Goal: Transaction & Acquisition: Download file/media

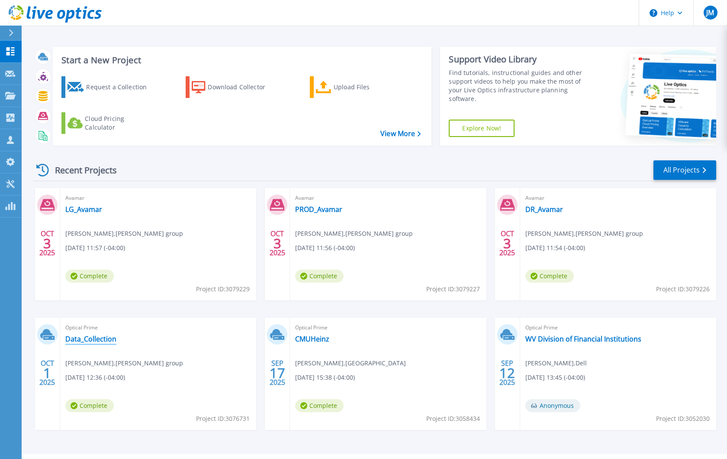
click at [81, 340] on link "Data_Collection" at bounding box center [90, 338] width 51 height 9
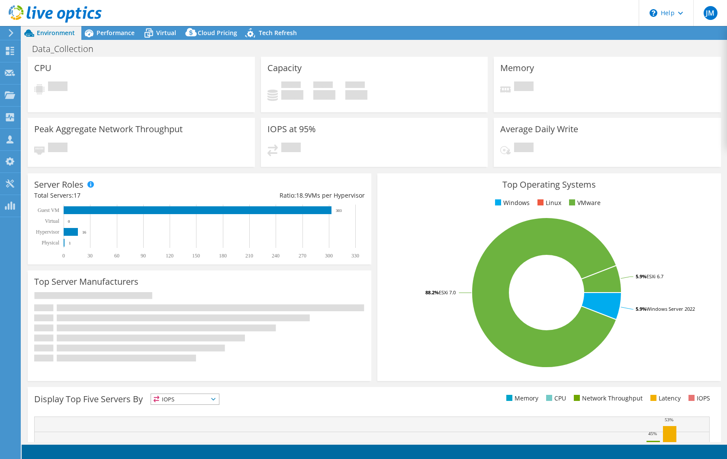
select select "USD"
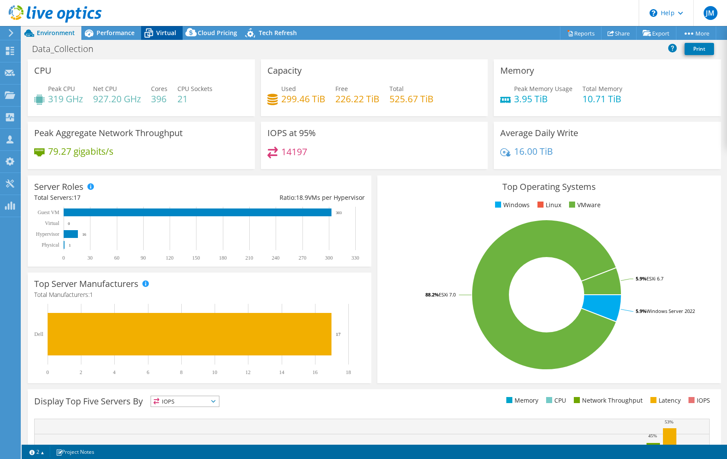
click at [160, 31] on span "Virtual" at bounding box center [166, 33] width 20 height 8
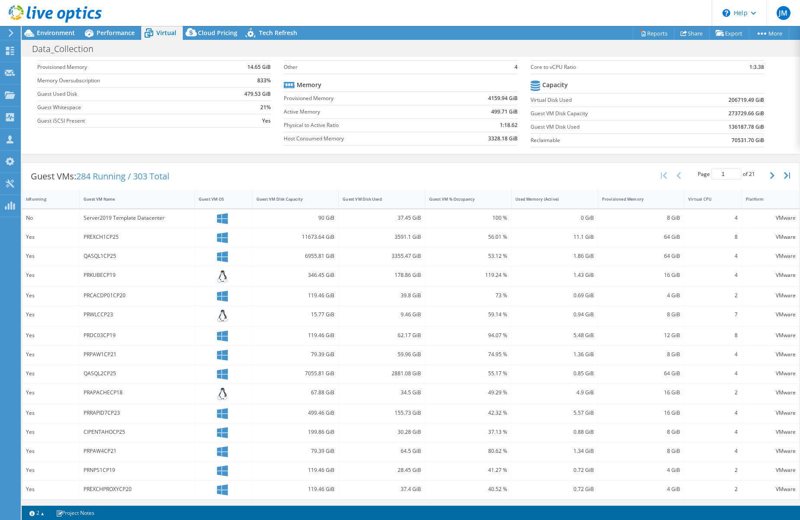
scroll to position [65, 0]
click at [640, 31] on circle at bounding box center [641, 31] width 2 height 2
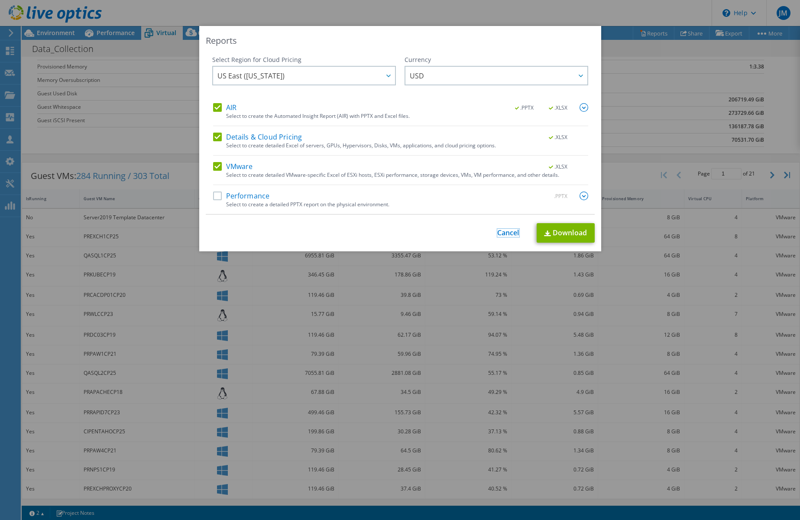
click at [509, 230] on link "Cancel" at bounding box center [508, 233] width 22 height 8
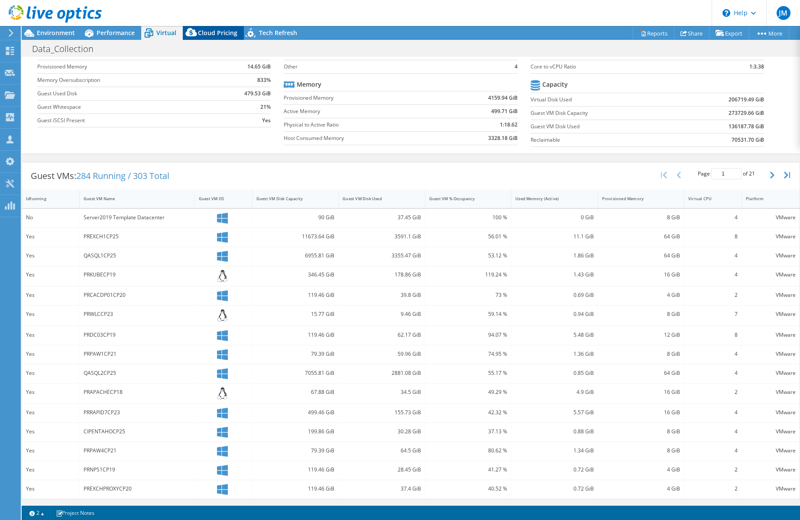
click at [213, 37] on div "Cloud Pricing" at bounding box center [213, 33] width 61 height 14
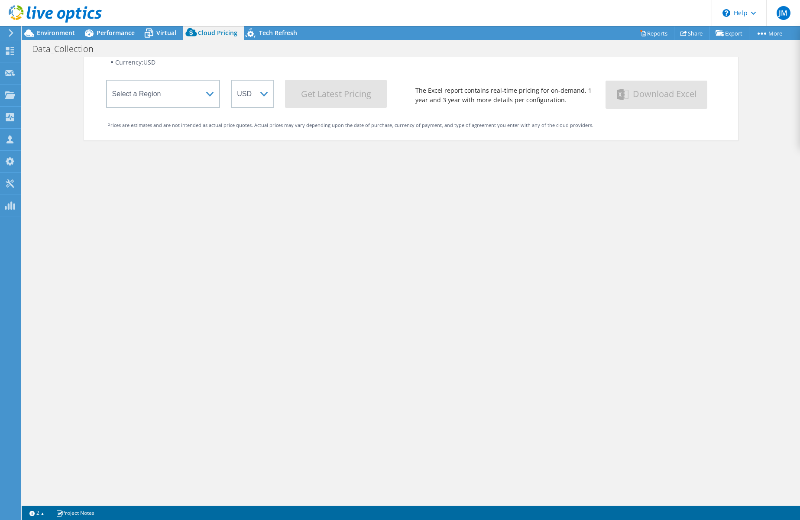
scroll to position [74, 0]
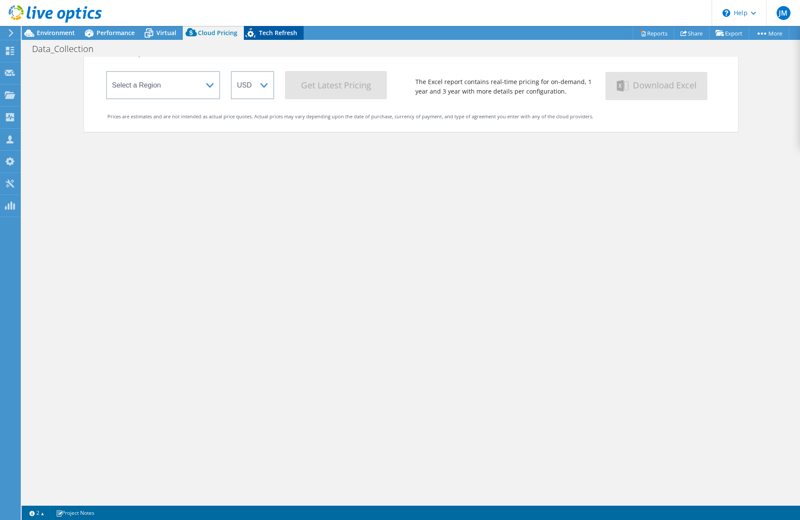
click at [248, 34] on icon at bounding box center [251, 35] width 15 height 18
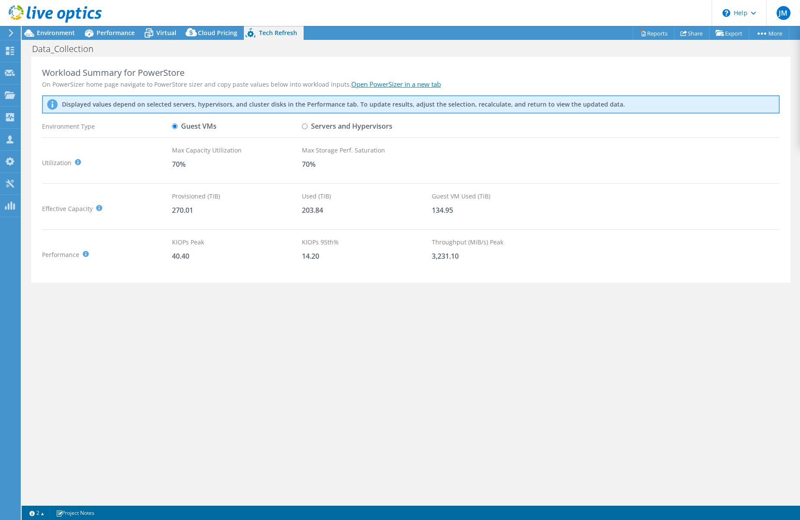
scroll to position [0, 0]
click at [113, 29] on span "Performance" at bounding box center [116, 33] width 38 height 8
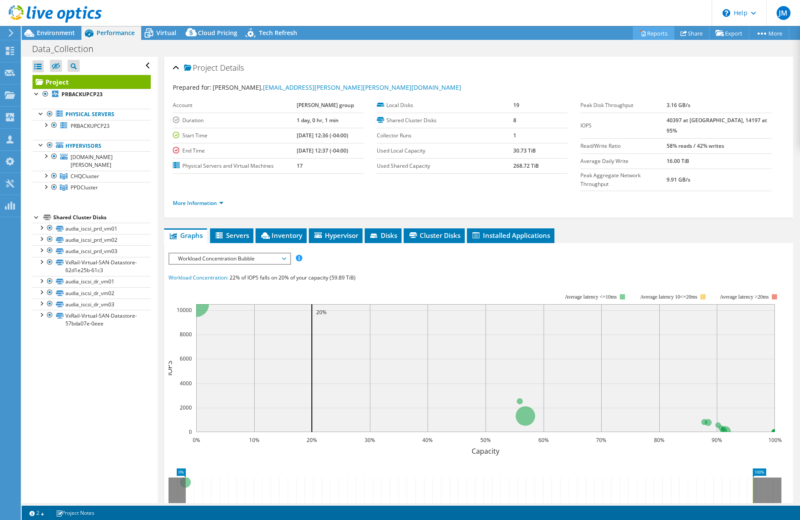
click at [642, 32] on link "Reports" at bounding box center [654, 32] width 42 height 13
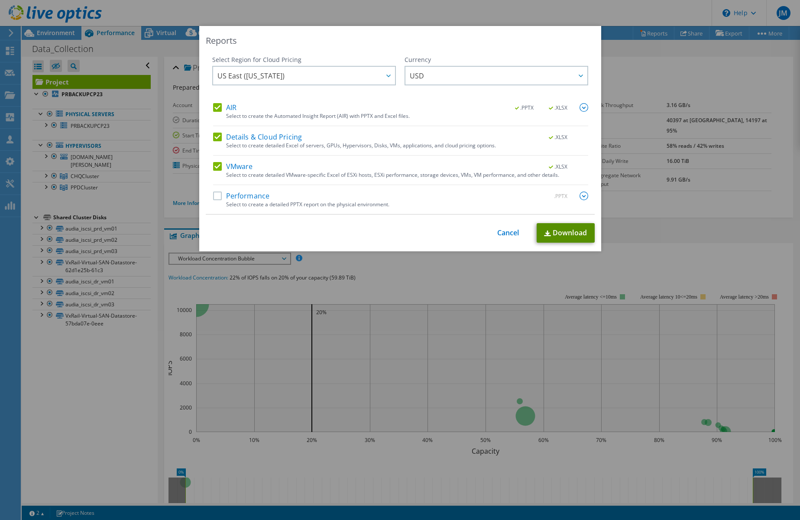
click at [570, 230] on link "Download" at bounding box center [565, 232] width 58 height 19
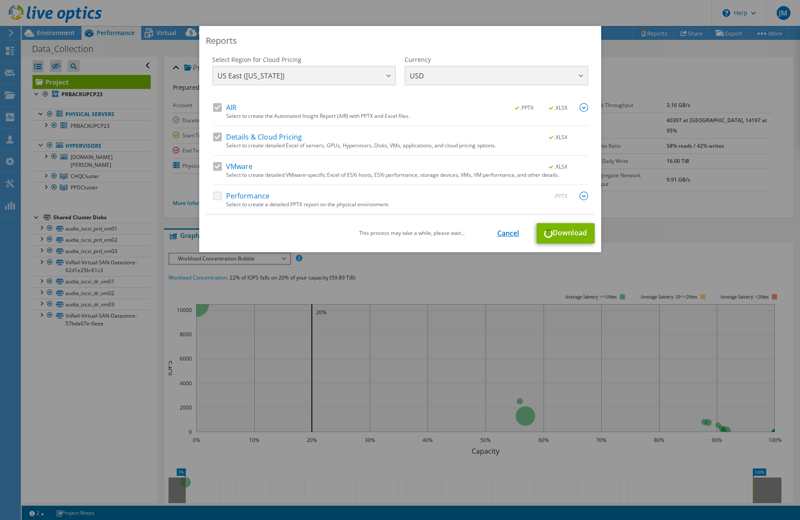
click at [513, 234] on link "Cancel" at bounding box center [508, 233] width 22 height 8
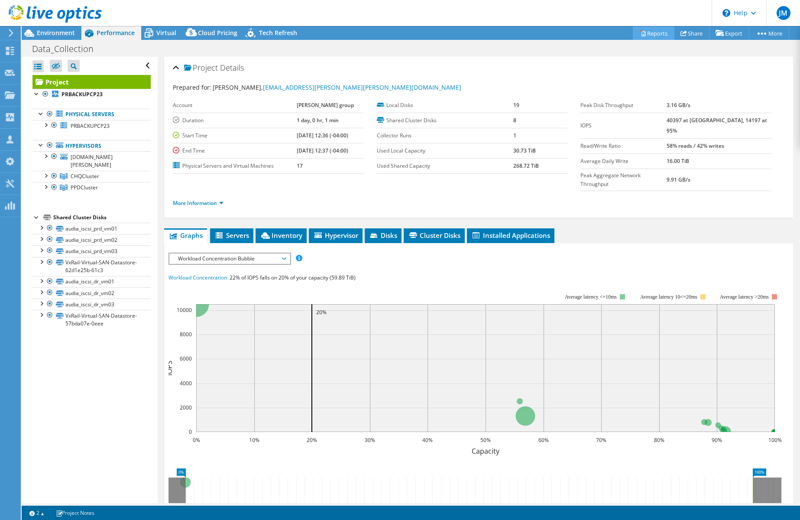
click at [644, 32] on link "Reports" at bounding box center [654, 32] width 42 height 13
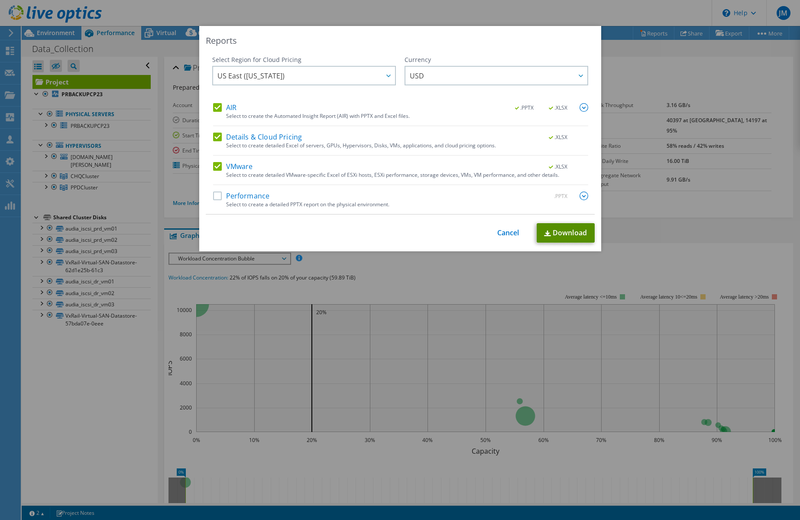
click at [565, 230] on link "Download" at bounding box center [565, 232] width 58 height 19
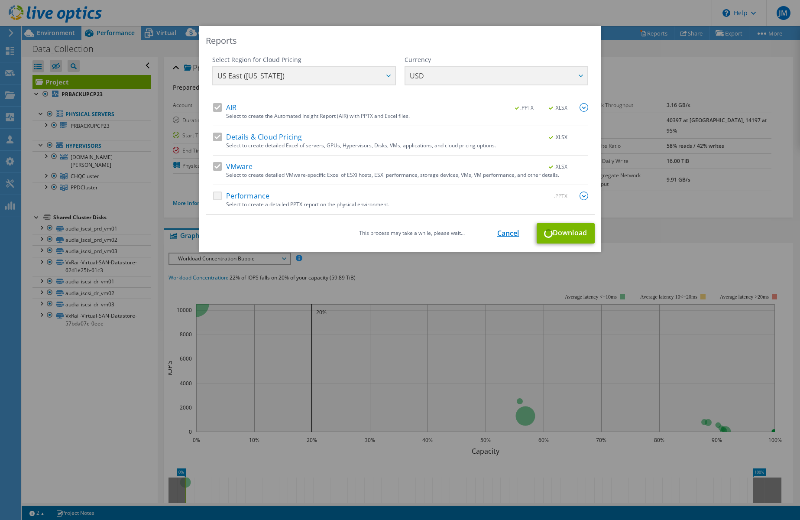
click at [513, 236] on link "Cancel" at bounding box center [508, 233] width 22 height 8
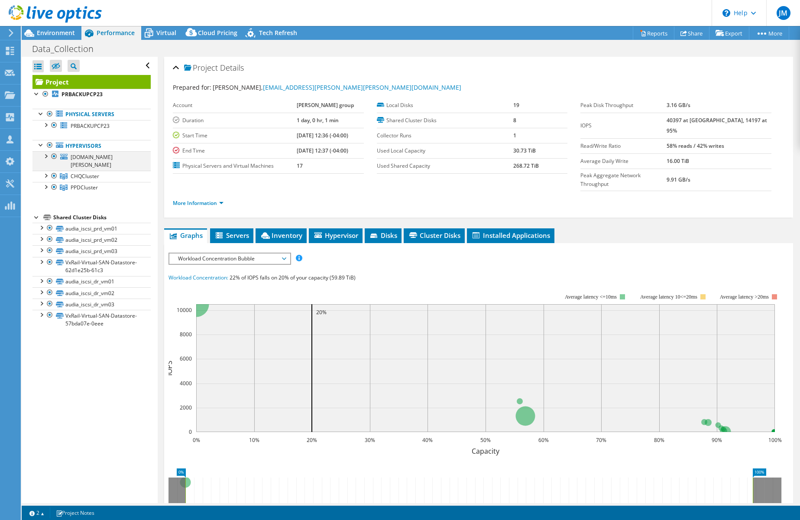
click at [56, 157] on div at bounding box center [54, 156] width 9 height 10
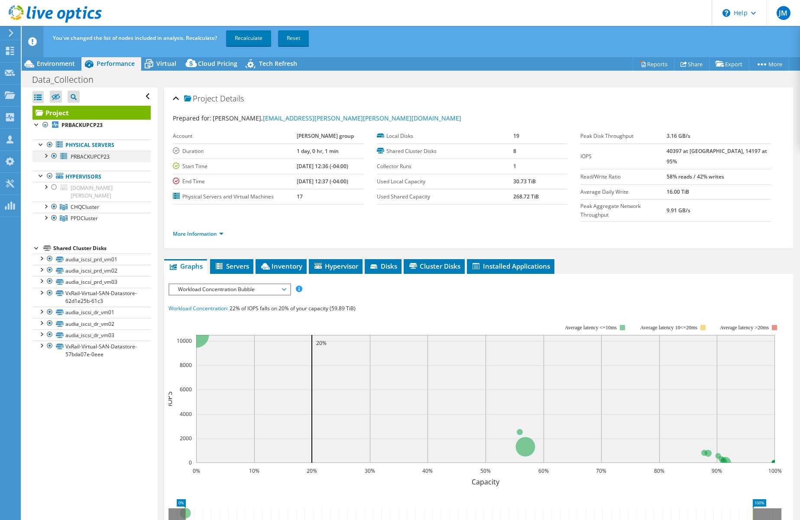
click at [54, 155] on div at bounding box center [54, 156] width 9 height 10
click at [56, 201] on div at bounding box center [54, 206] width 9 height 10
click at [55, 201] on div at bounding box center [54, 206] width 9 height 10
click at [52, 213] on div at bounding box center [54, 218] width 9 height 10
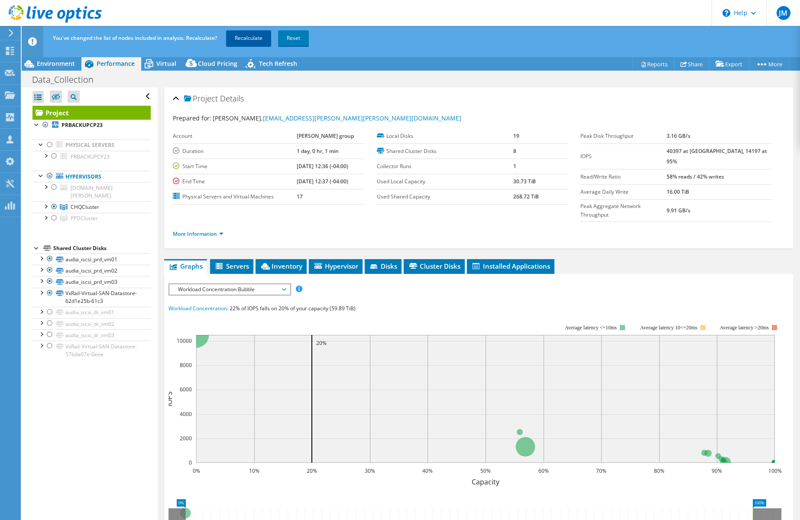
click at [253, 39] on link "Recalculate" at bounding box center [248, 38] width 45 height 16
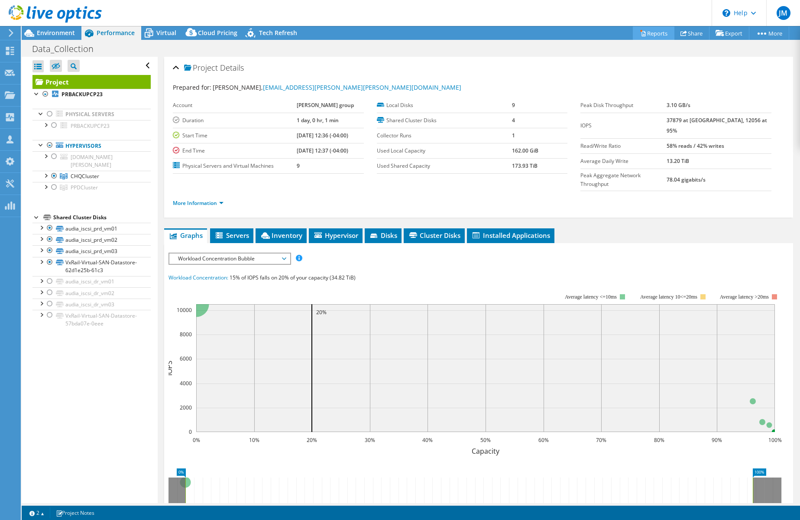
click at [646, 32] on link "Reports" at bounding box center [654, 32] width 42 height 13
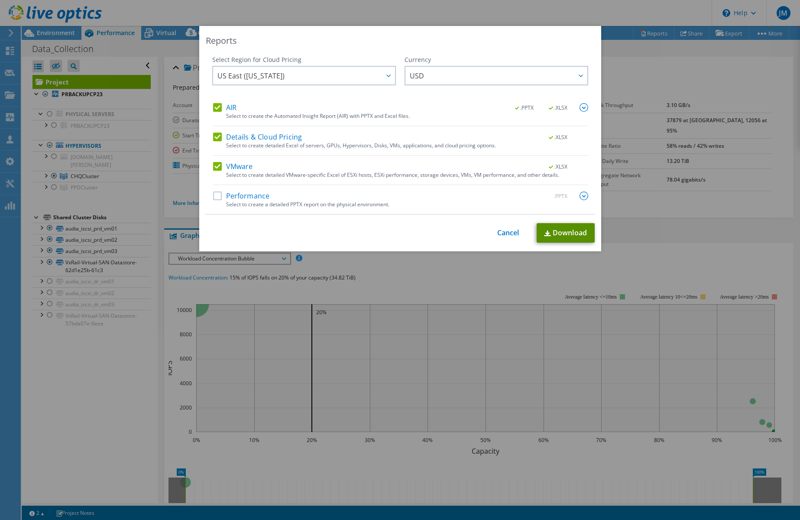
click at [564, 231] on link "Download" at bounding box center [565, 232] width 58 height 19
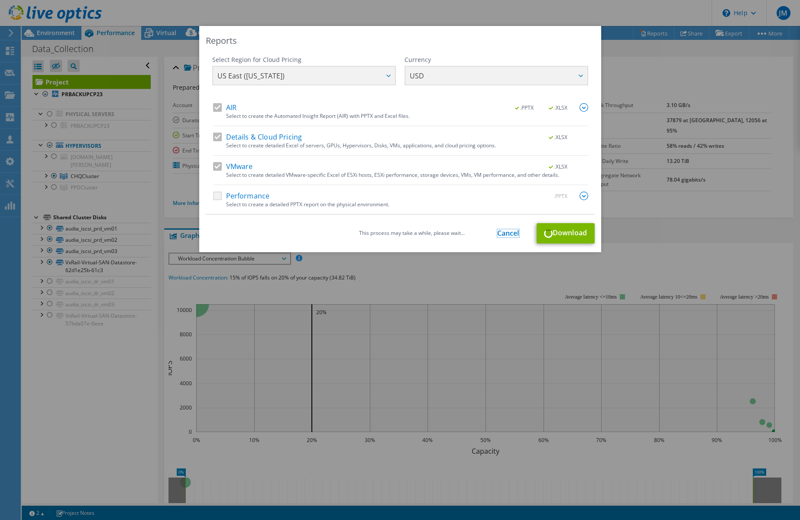
click at [512, 234] on link "Cancel" at bounding box center [508, 233] width 22 height 8
